Goal: Information Seeking & Learning: Learn about a topic

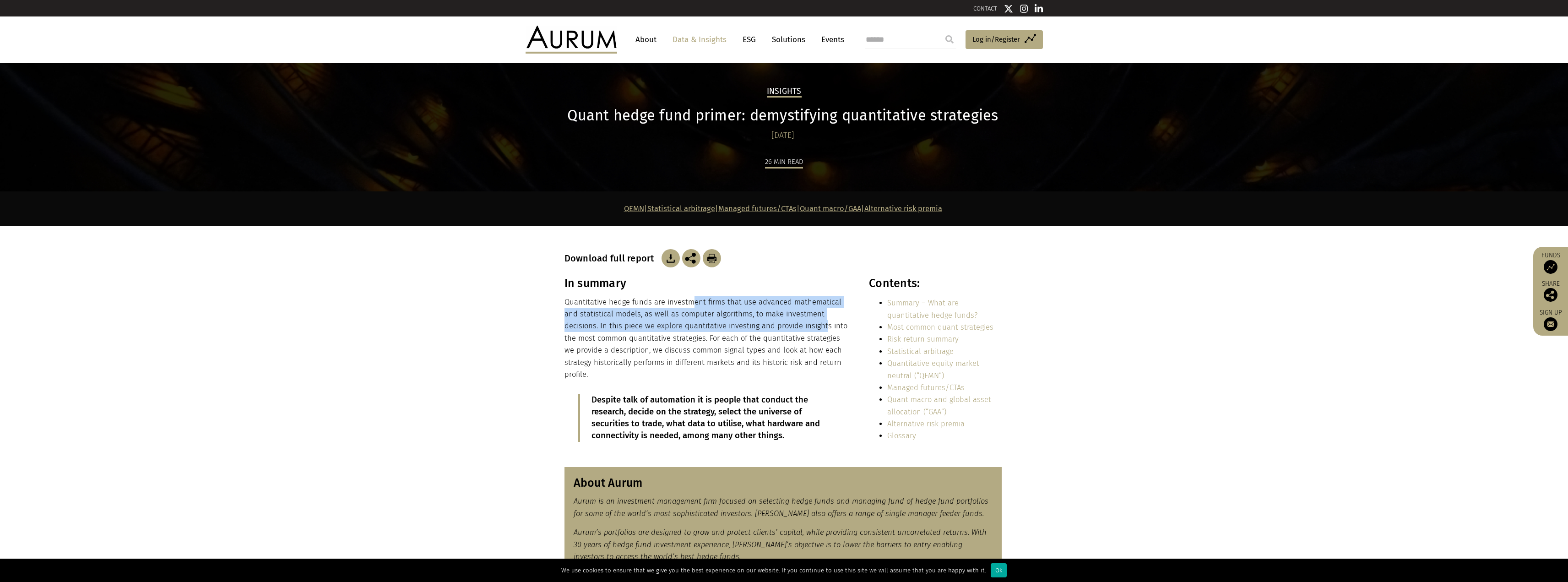
drag, startPoint x: 688, startPoint y: 301, endPoint x: 777, endPoint y: 332, distance: 94.2
click at [777, 332] on p "Quantitative hedge funds are investment firms that use advanced mathematical an…" at bounding box center [707, 339] width 285 height 85
click at [709, 306] on p "Quantitative hedge funds are investment firms that use advanced mathematical an…" at bounding box center [707, 339] width 285 height 85
drag, startPoint x: 673, startPoint y: 300, endPoint x: 727, endPoint y: 322, distance: 58.3
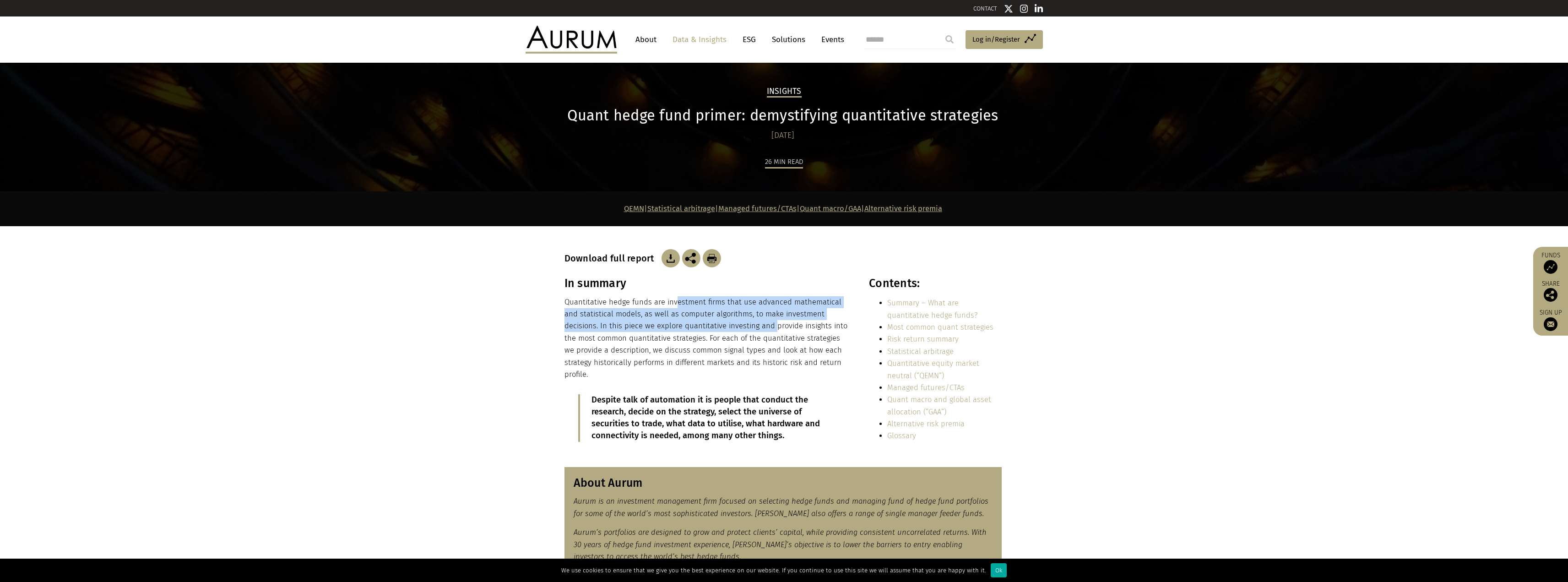
click at [727, 322] on p "Quantitative hedge funds are investment firms that use advanced mathematical an…" at bounding box center [707, 339] width 285 height 85
click at [727, 322] on p "Quantitative hedge funds are investment firms that use advanced mathematical an…" at bounding box center [707, 339] width 285 height 85
click at [690, 310] on p "Quantitative hedge funds are investment firms that use advanced mathematical an…" at bounding box center [707, 339] width 285 height 85
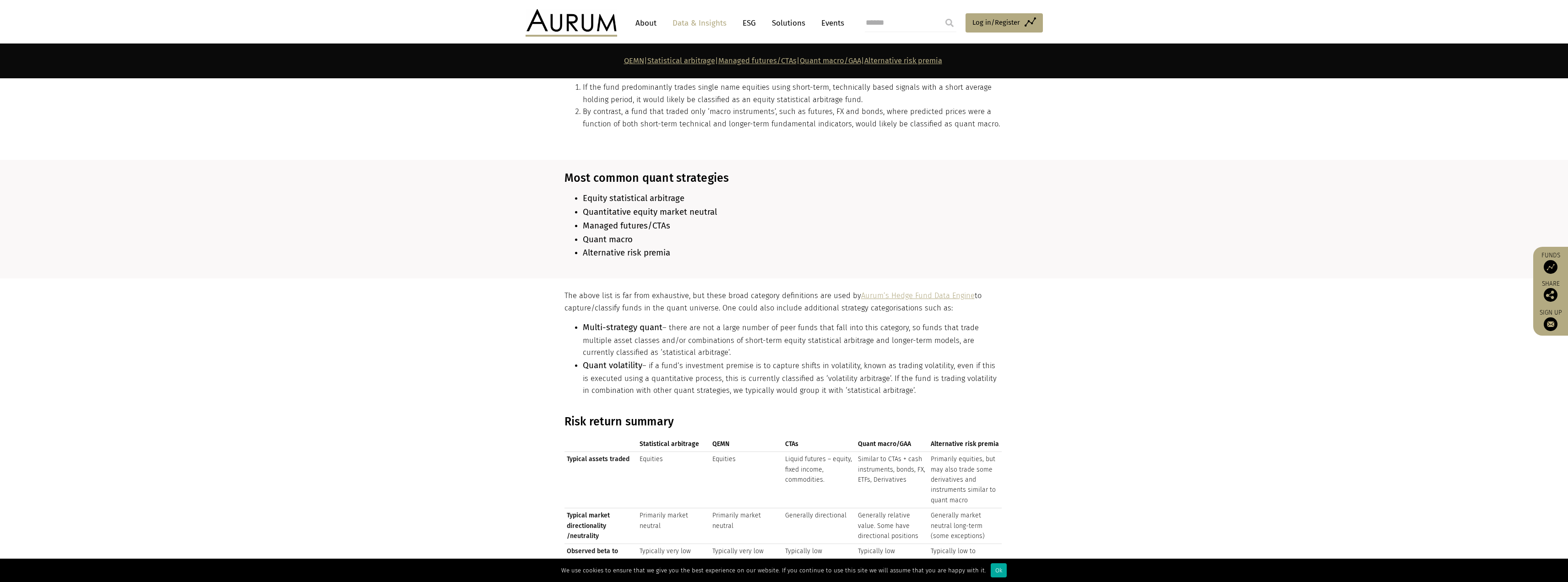
scroll to position [732, 0]
drag, startPoint x: 786, startPoint y: 434, endPoint x: 801, endPoint y: 436, distance: 15.1
click at [801, 438] on span "CTAs" at bounding box center [819, 443] width 68 height 10
drag, startPoint x: 785, startPoint y: 436, endPoint x: 796, endPoint y: 437, distance: 11.0
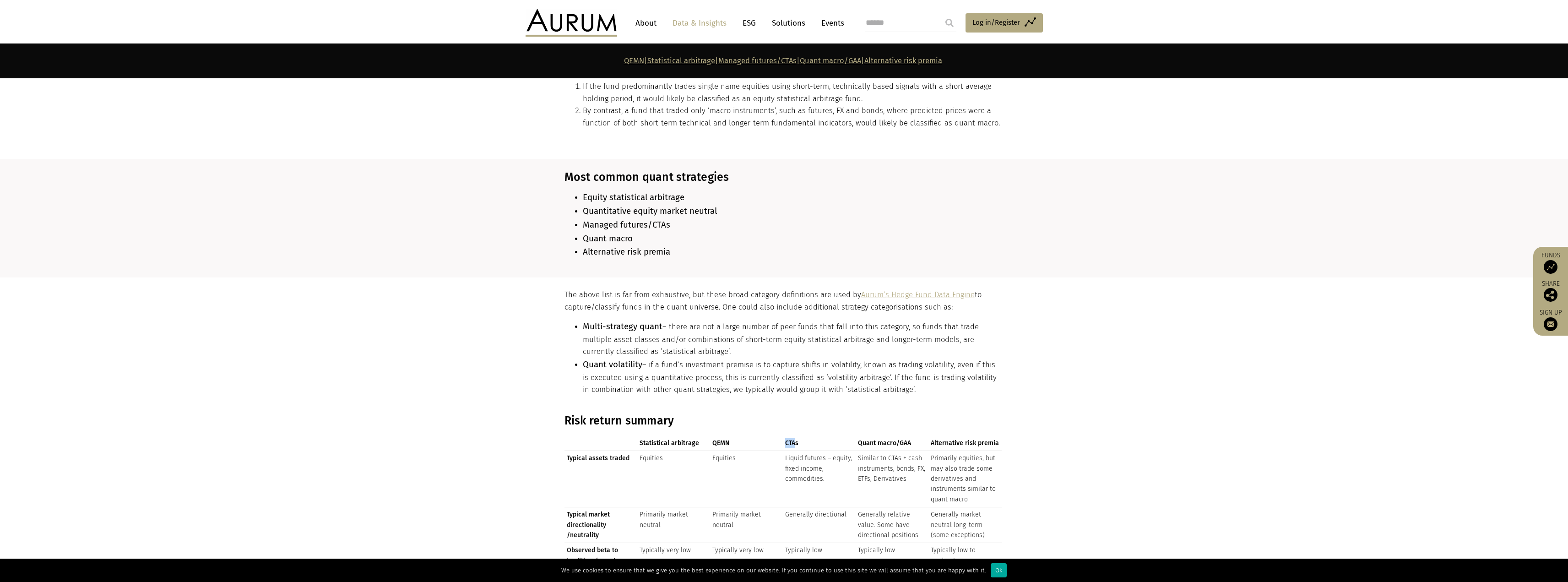
click at [796, 437] on th "CTAs" at bounding box center [819, 443] width 73 height 15
click at [796, 438] on span "CTAs" at bounding box center [819, 443] width 68 height 10
click at [747, 294] on p "The above list is far from exhaustive, but these broad category definitions are…" at bounding box center [782, 301] width 437 height 24
drag, startPoint x: 721, startPoint y: 297, endPoint x: 772, endPoint y: 301, distance: 51.2
click at [772, 301] on p "The above list is far from exhaustive, but these broad category definitions are…" at bounding box center [782, 301] width 437 height 24
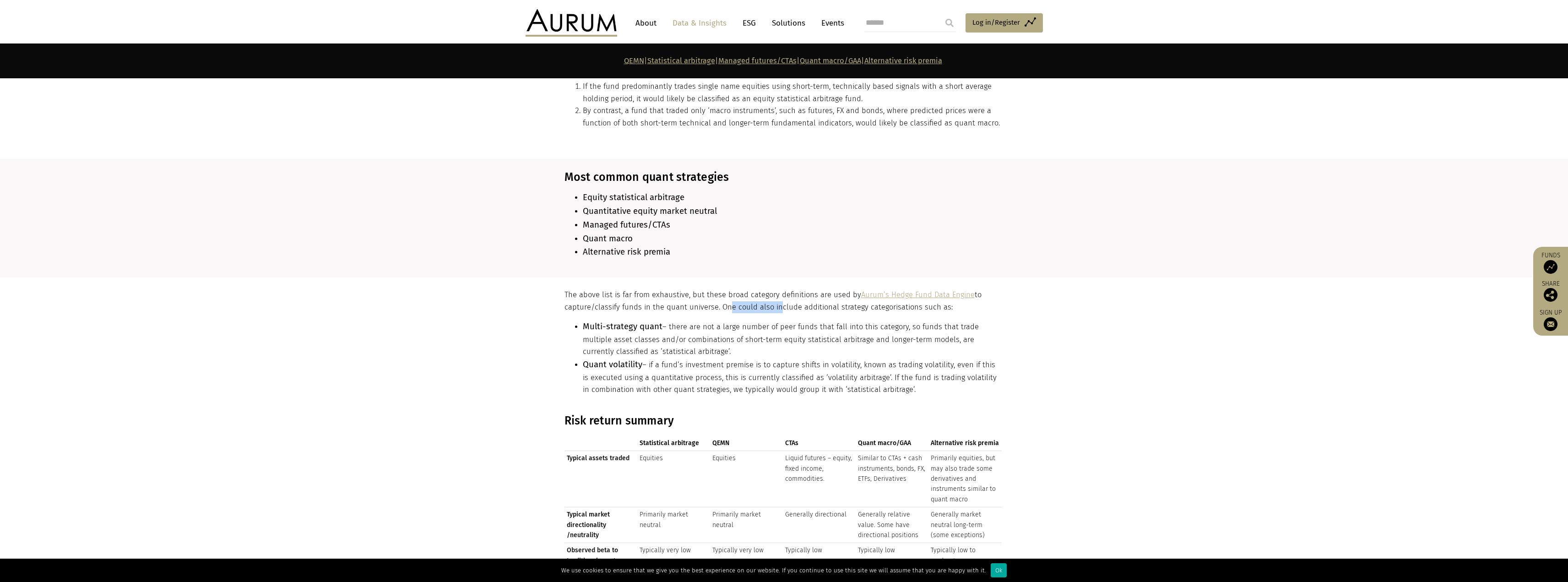
click at [772, 301] on p "The above list is far from exhaustive, but these broad category definitions are…" at bounding box center [782, 301] width 437 height 24
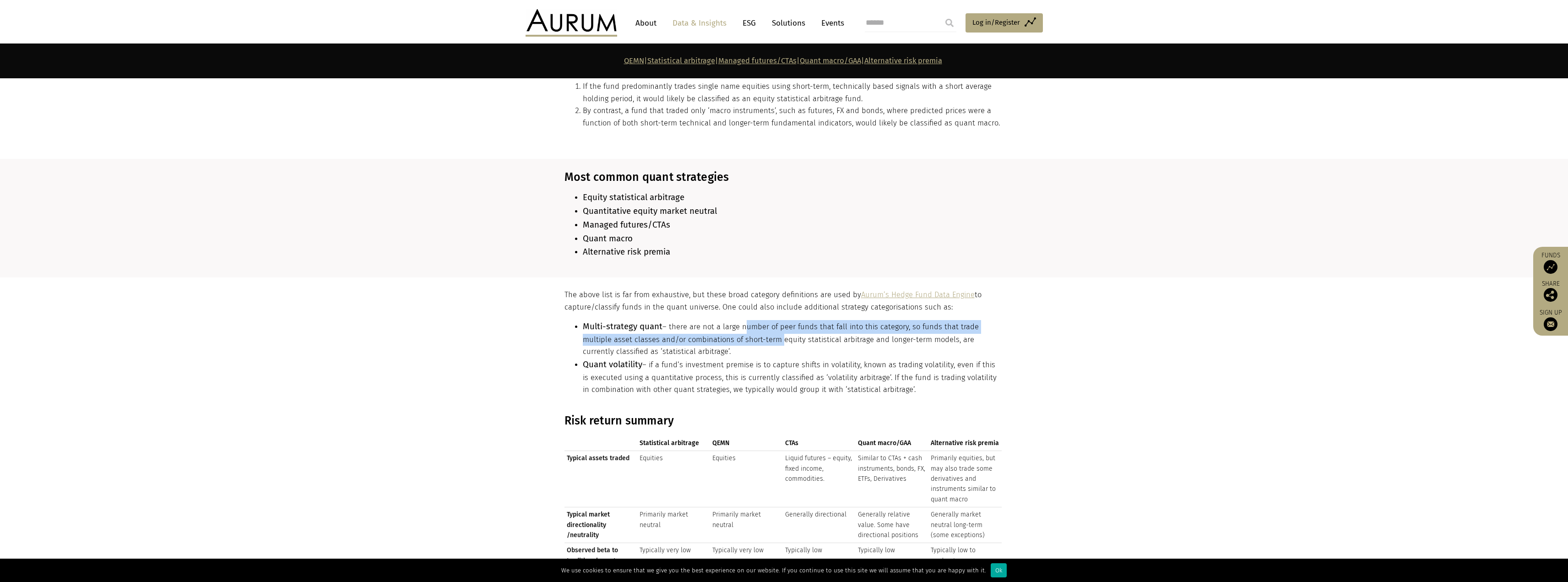
drag, startPoint x: 741, startPoint y: 325, endPoint x: 777, endPoint y: 336, distance: 37.6
click at [777, 336] on li "Multi-strategy quant – there are not a large number of peer funds that fall int…" at bounding box center [793, 339] width 419 height 38
drag, startPoint x: 745, startPoint y: 321, endPoint x: 781, endPoint y: 339, distance: 40.2
click at [781, 339] on li "Multi-strategy quant – there are not a large number of peer funds that fall int…" at bounding box center [793, 339] width 419 height 38
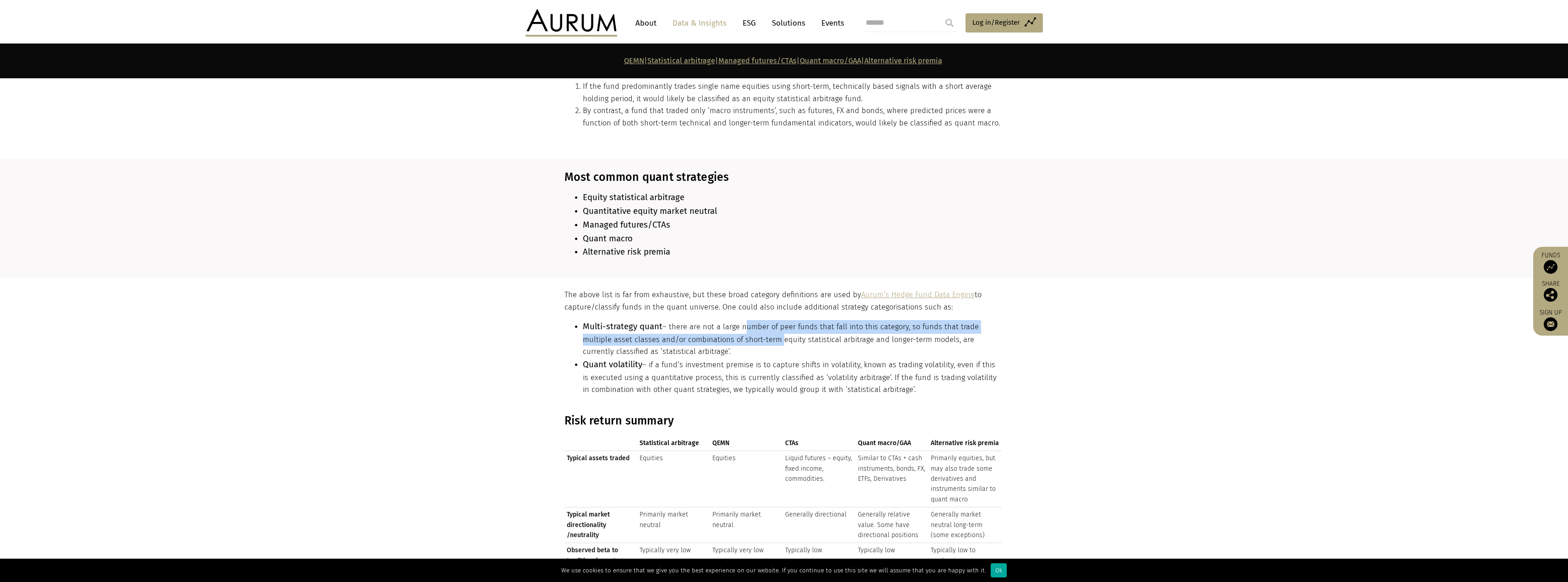
click at [781, 339] on li "Multi-strategy quant – there are not a large number of peer funds that fall int…" at bounding box center [793, 339] width 419 height 38
drag, startPoint x: 758, startPoint y: 326, endPoint x: 785, endPoint y: 341, distance: 30.9
click at [785, 341] on li "Multi-strategy quant – there are not a large number of peer funds that fall int…" at bounding box center [793, 339] width 419 height 38
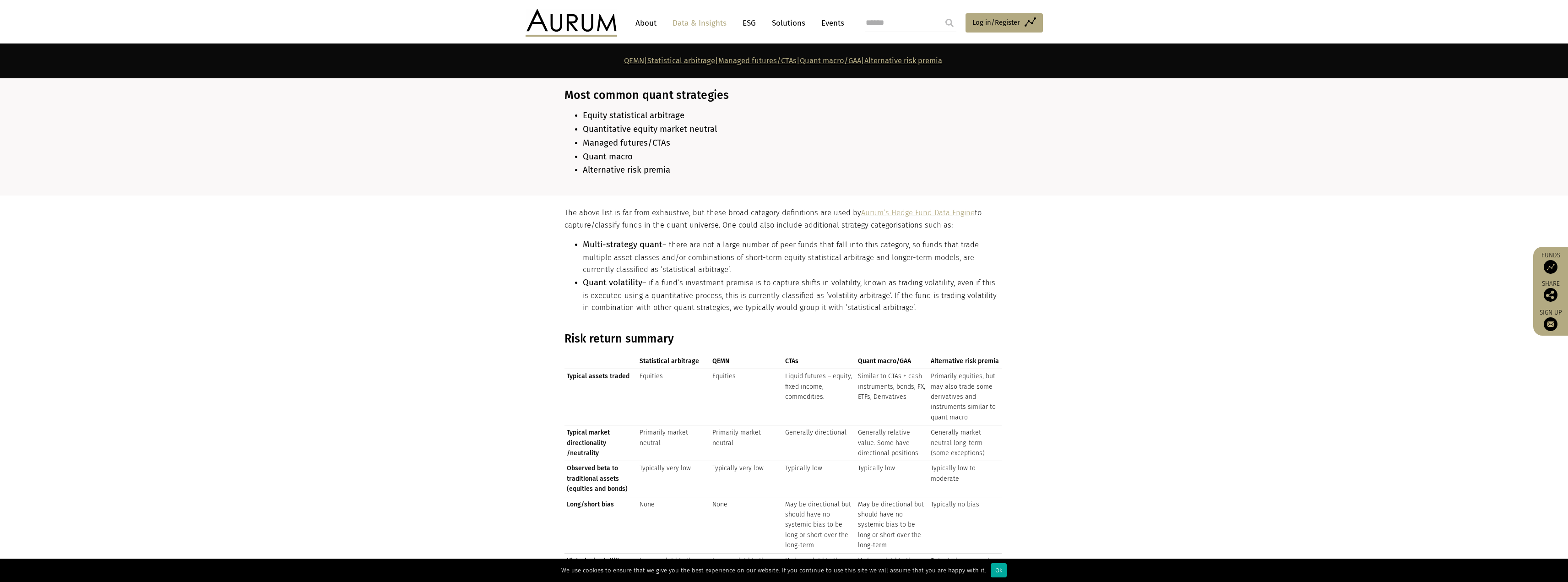
scroll to position [824, 0]
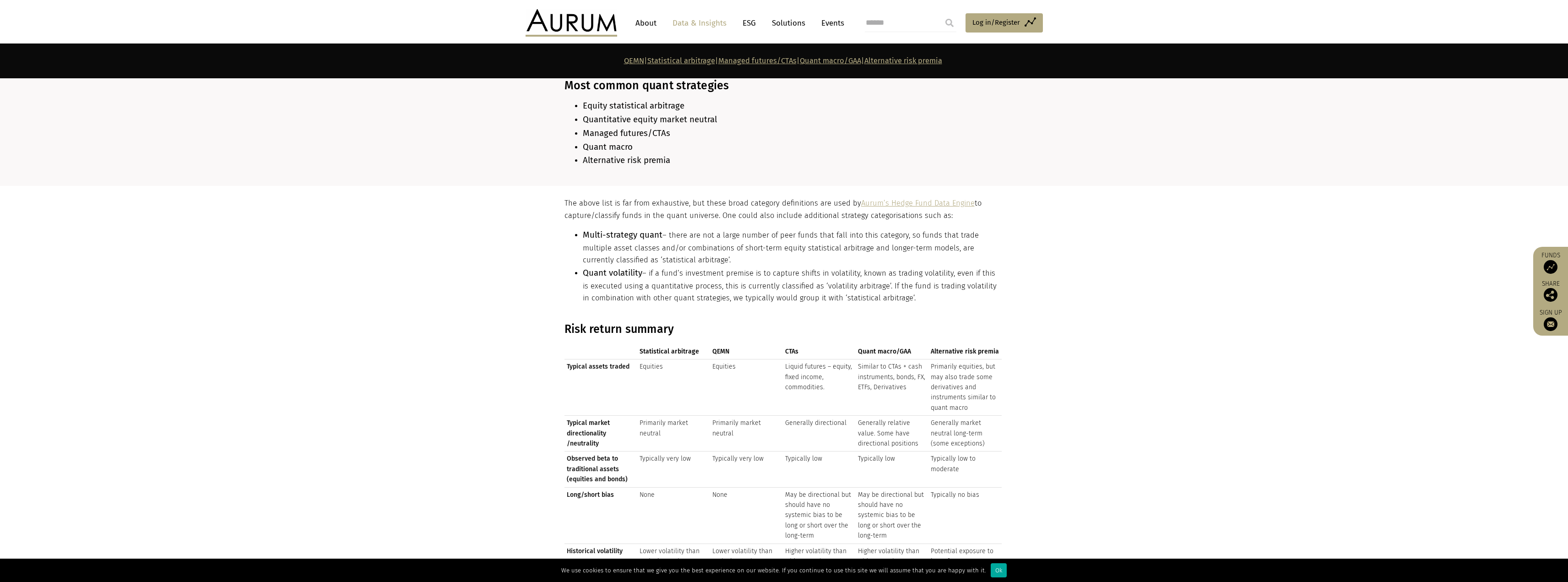
click at [669, 417] on td "Primarily market neutral" at bounding box center [673, 434] width 73 height 36
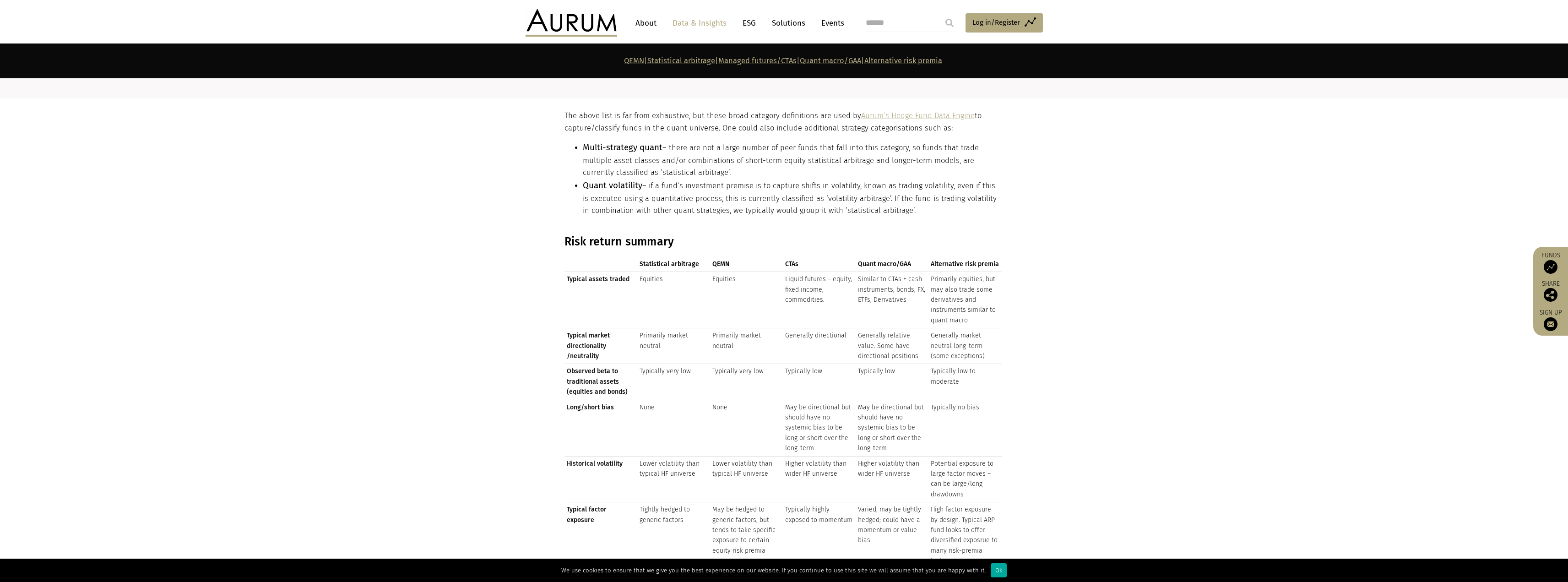
scroll to position [961, 0]
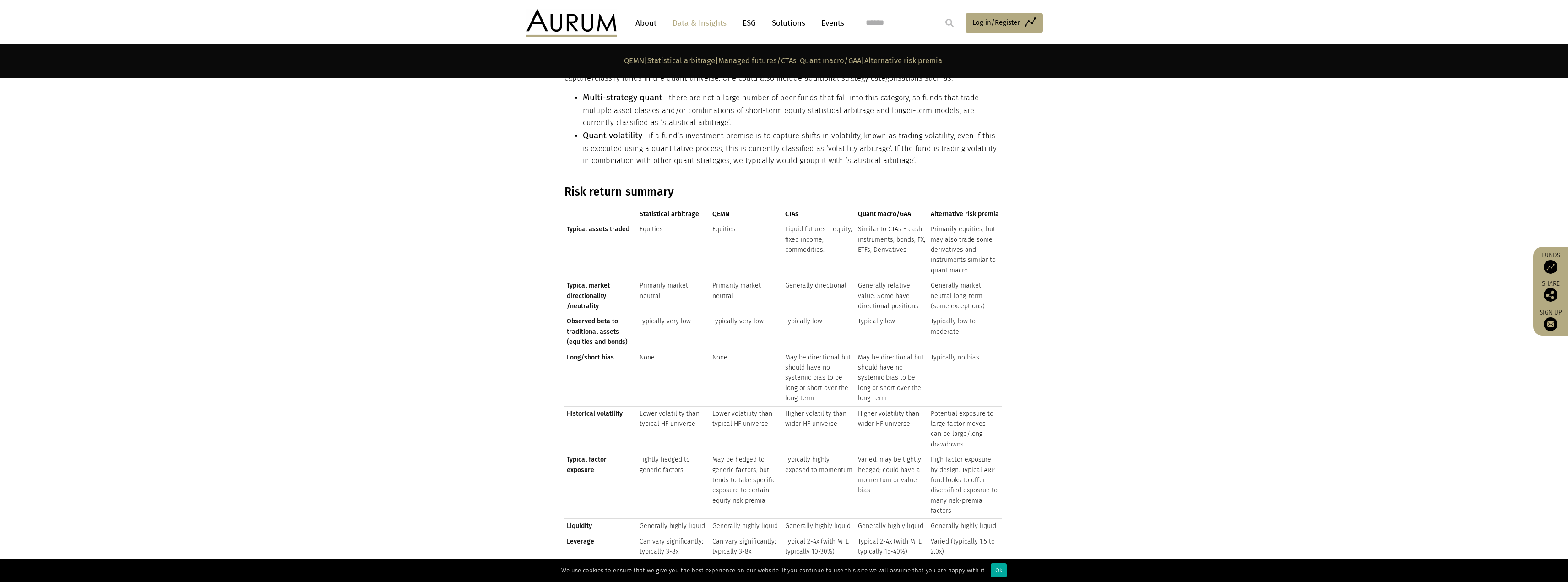
click at [649, 352] on td "None" at bounding box center [673, 377] width 73 height 56
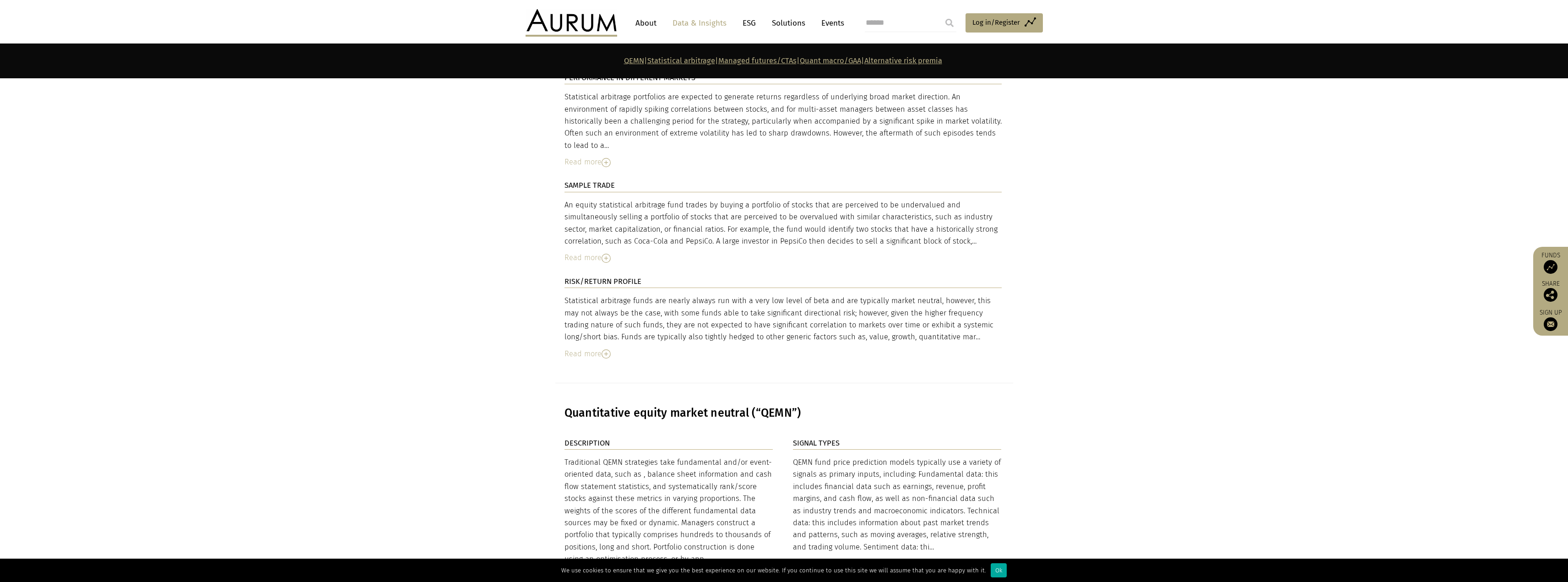
scroll to position [1785, 0]
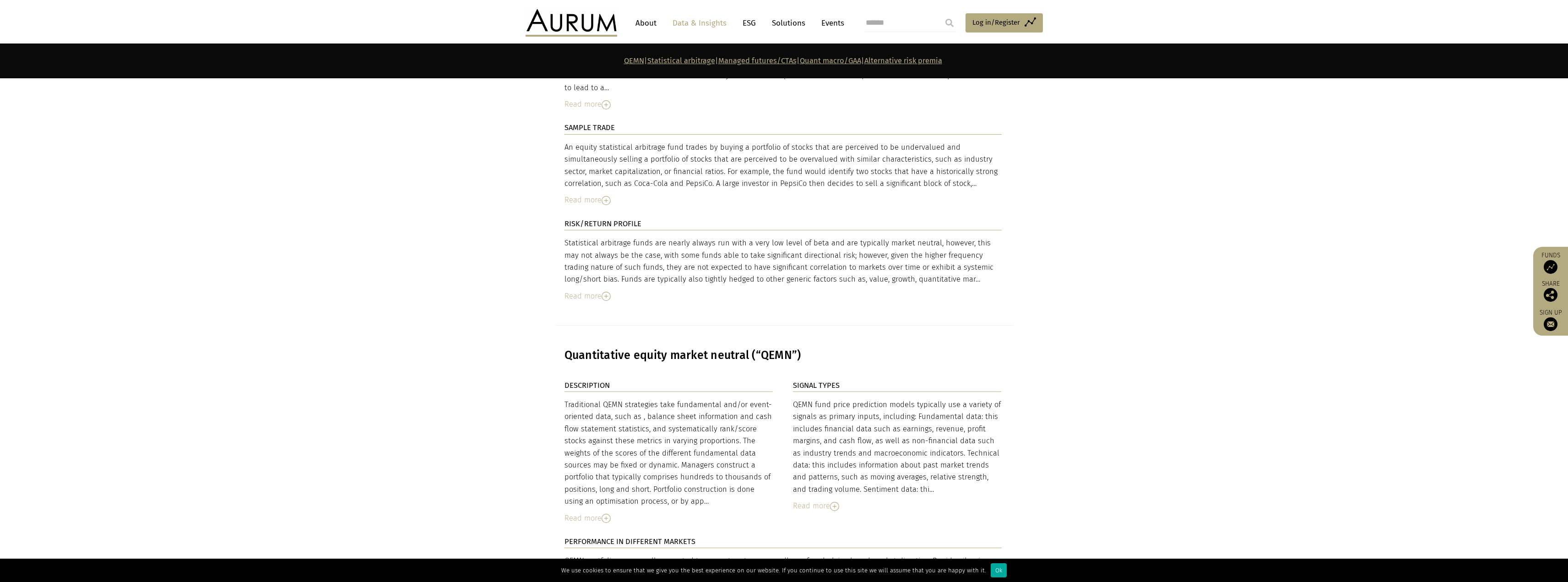
click at [610, 291] on img at bounding box center [606, 296] width 9 height 9
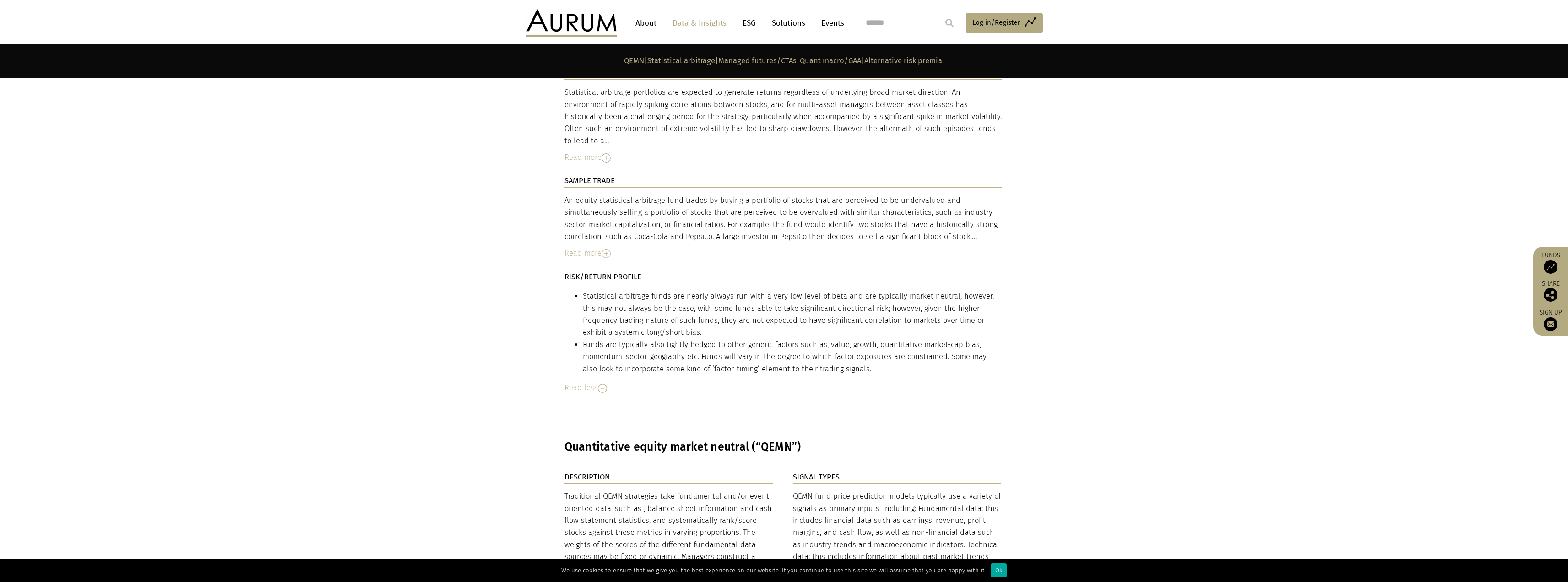
scroll to position [1647, 0]
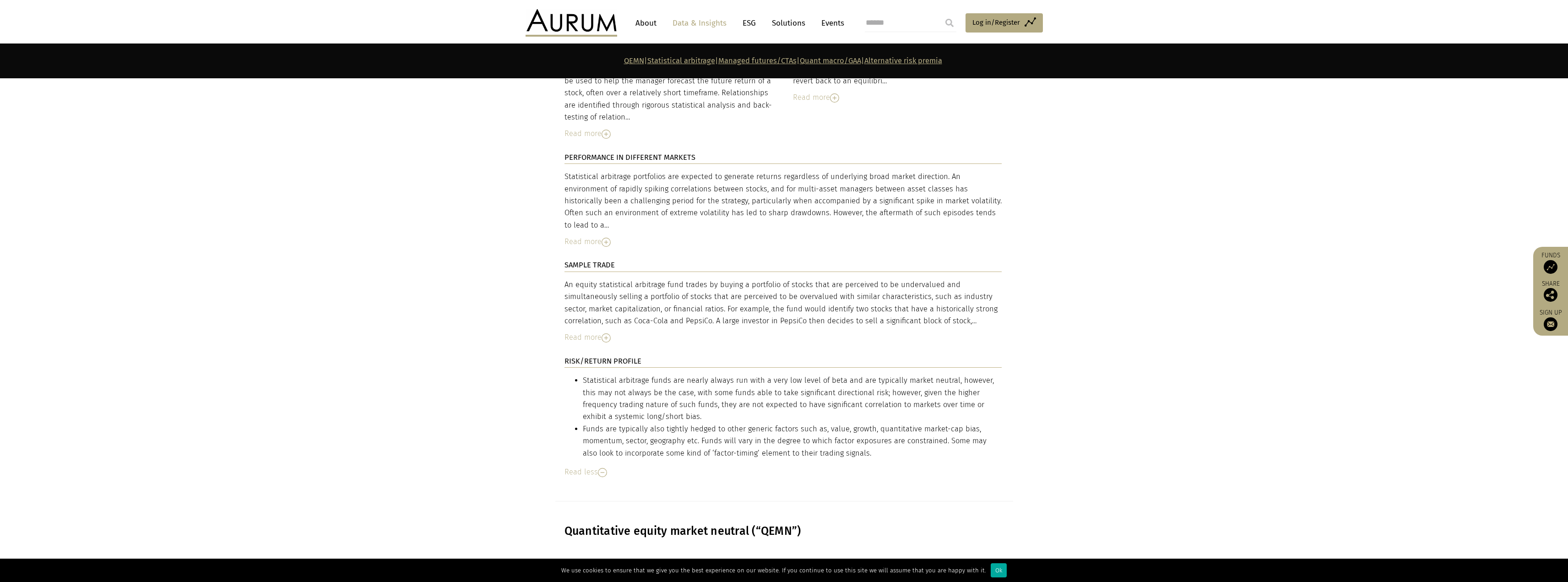
click at [612, 332] on div "Read more" at bounding box center [782, 337] width 437 height 12
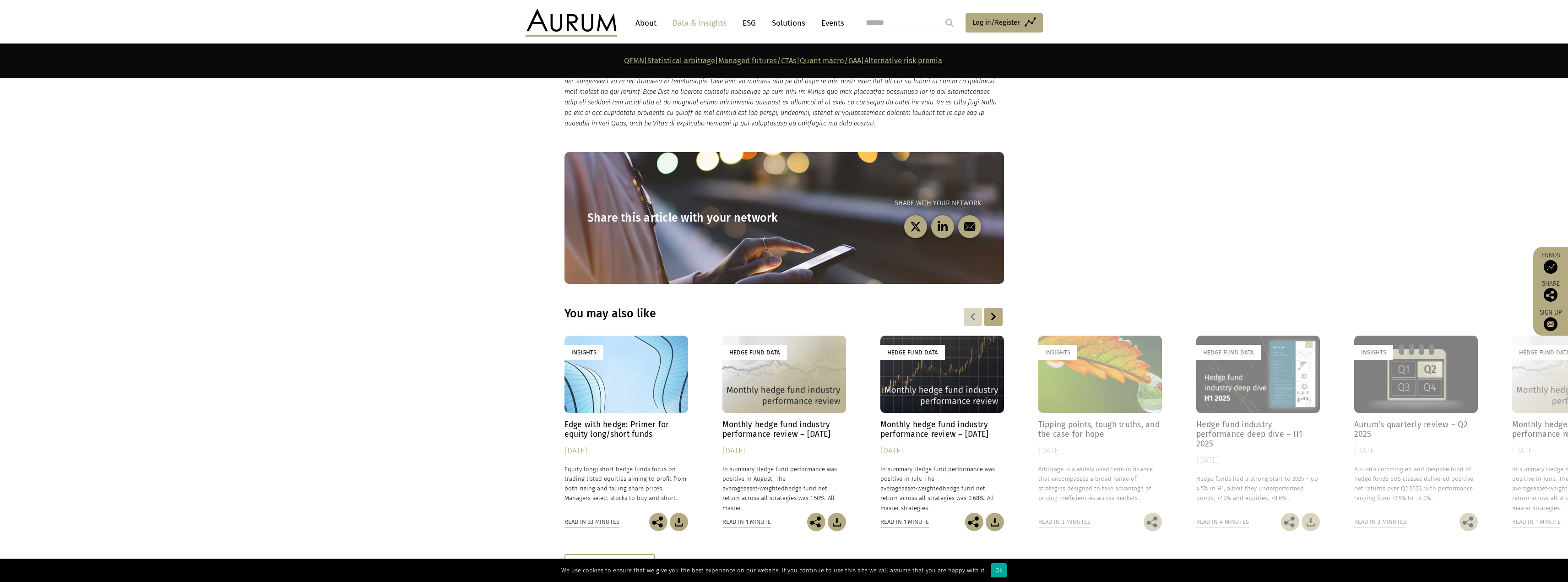
scroll to position [4851, 0]
